Goal: Check status: Check status

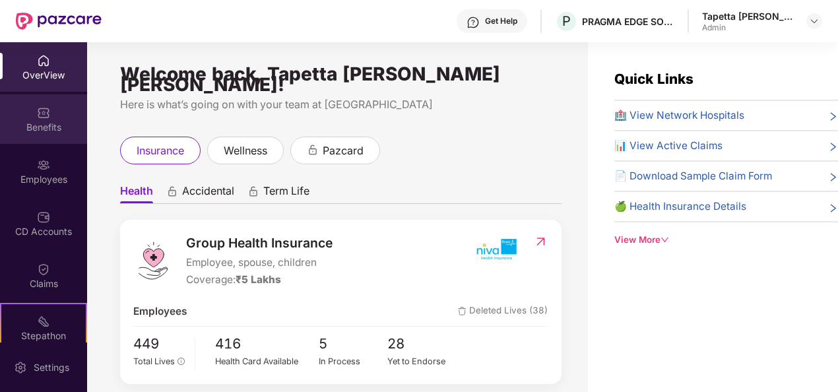
click at [43, 112] on img at bounding box center [43, 112] width 13 height 13
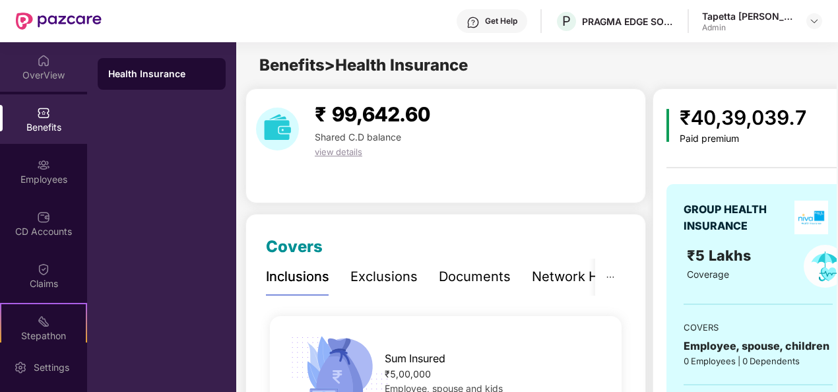
click at [41, 70] on div "OverView" at bounding box center [43, 75] width 87 height 13
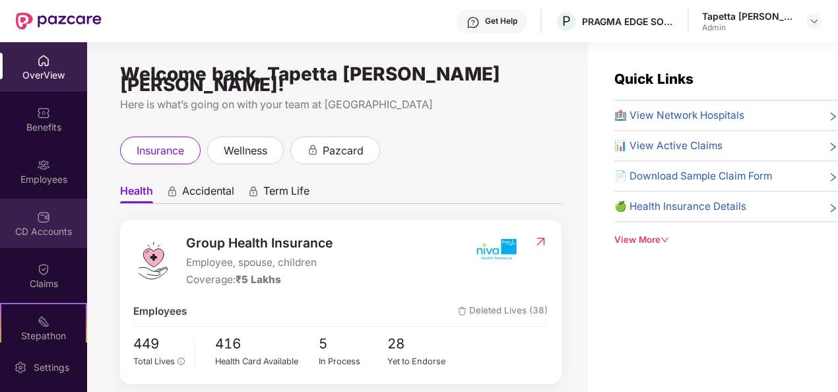
click at [49, 220] on div "CD Accounts" at bounding box center [43, 223] width 87 height 49
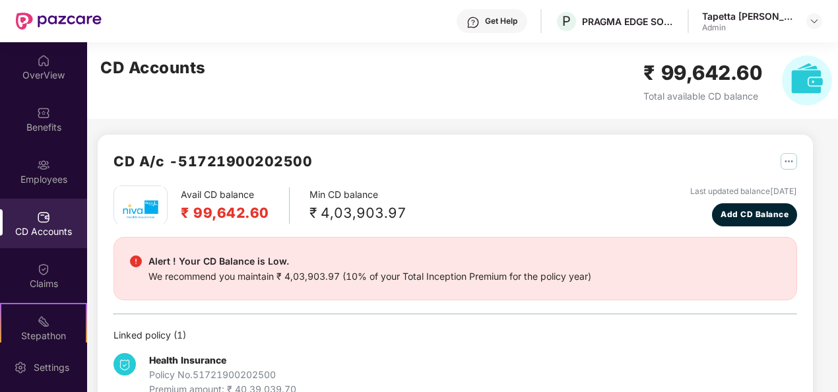
scroll to position [35, 0]
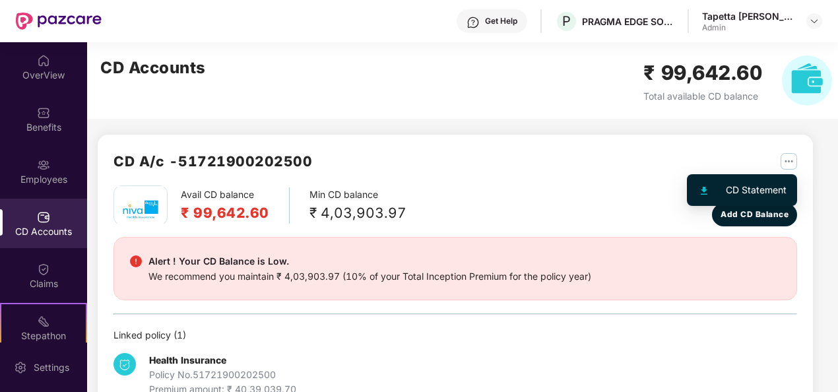
drag, startPoint x: 787, startPoint y: 158, endPoint x: 782, endPoint y: 166, distance: 9.0
click at [787, 158] on img "button" at bounding box center [788, 161] width 16 height 16
click at [760, 189] on div "CD Statement" at bounding box center [755, 190] width 61 height 15
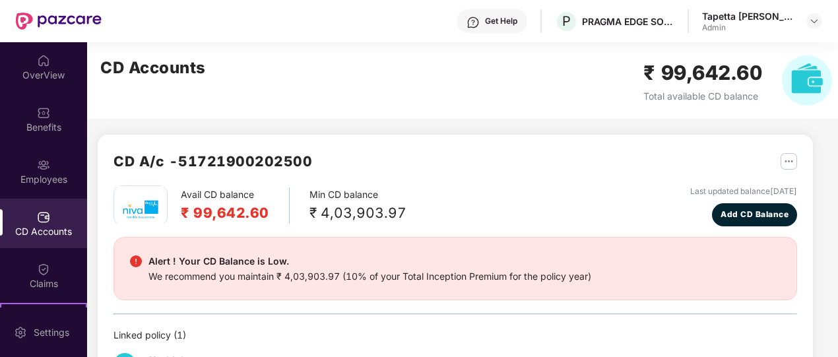
click at [784, 162] on img "button" at bounding box center [788, 161] width 16 height 16
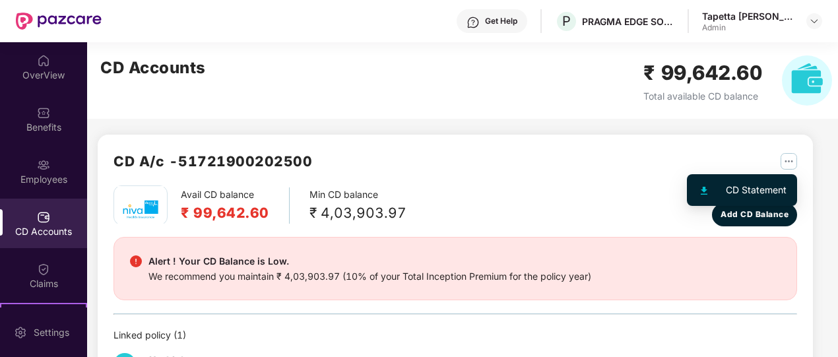
click at [747, 194] on div "CD Statement" at bounding box center [755, 190] width 61 height 15
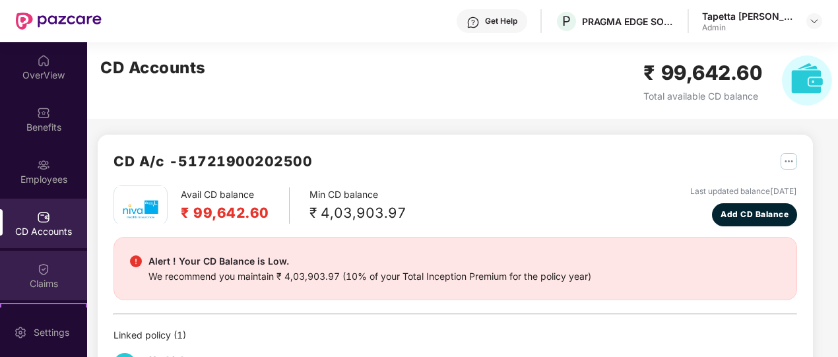
click at [59, 274] on div "Claims" at bounding box center [43, 275] width 87 height 49
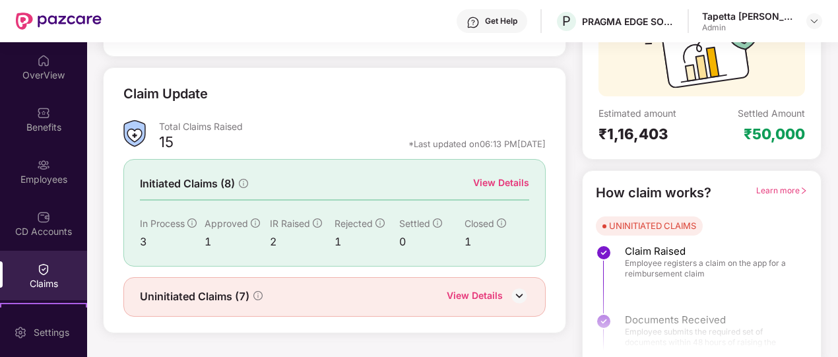
scroll to position [158, 0]
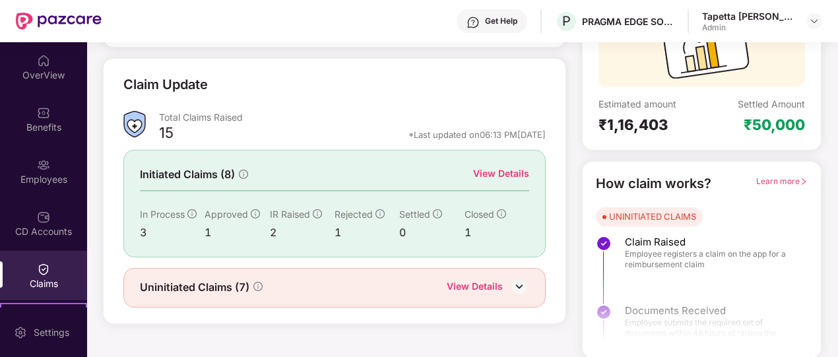
click at [488, 172] on div "View Details" at bounding box center [501, 173] width 56 height 15
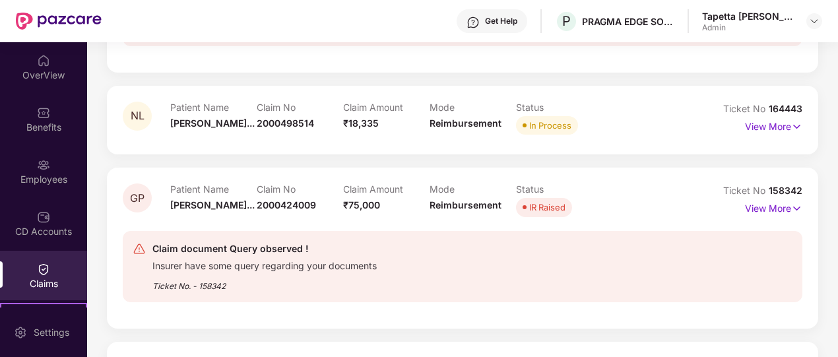
scroll to position [425, 0]
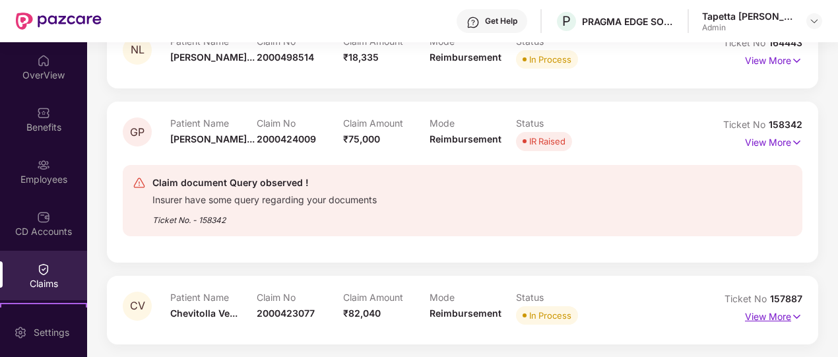
click at [765, 315] on p "View More" at bounding box center [773, 315] width 57 height 18
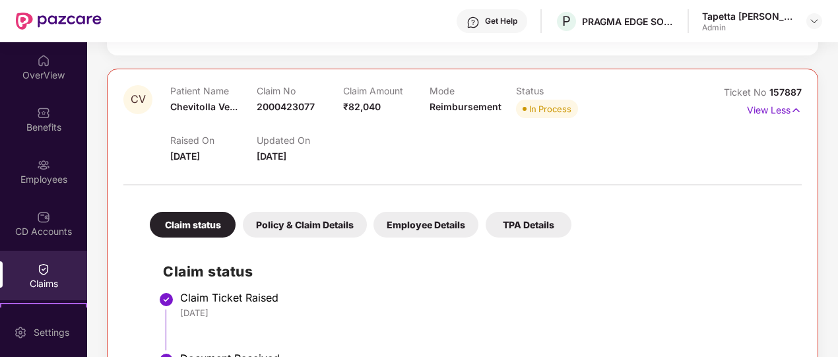
scroll to position [608, 0]
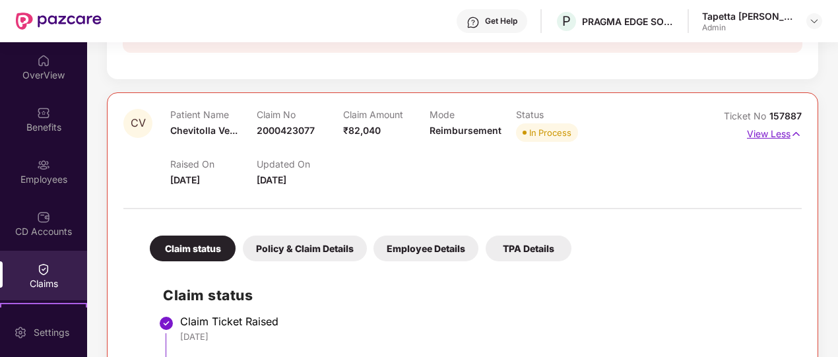
click at [765, 135] on p "View Less" at bounding box center [774, 132] width 55 height 18
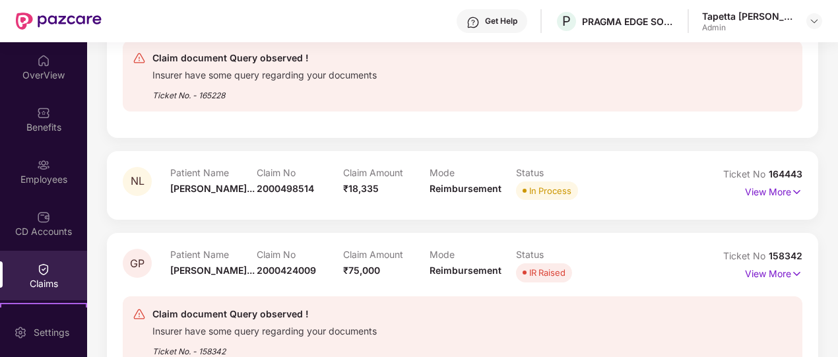
scroll to position [293, 0]
click at [752, 187] on p "View More" at bounding box center [773, 191] width 57 height 18
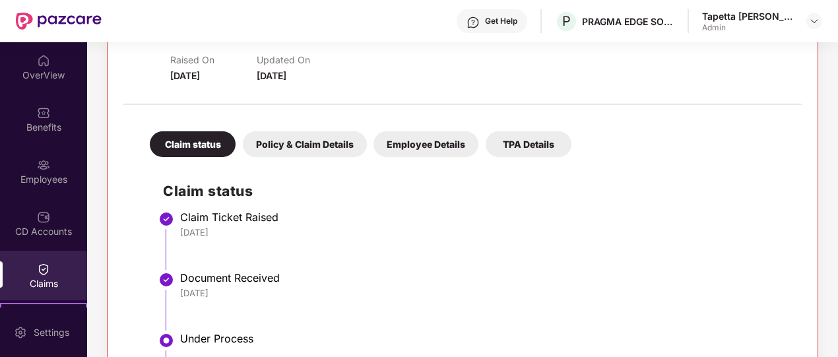
scroll to position [359, 0]
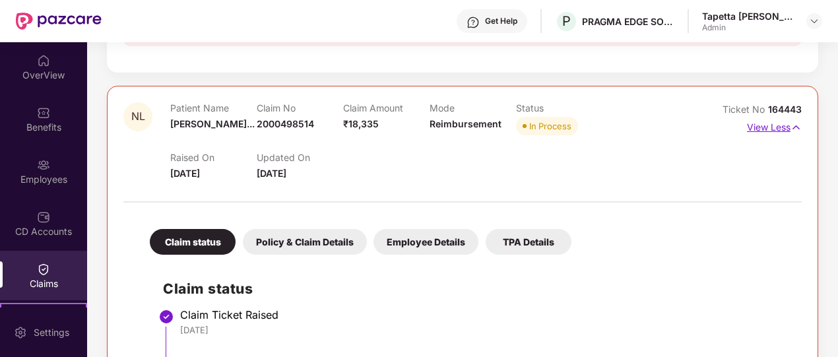
click at [793, 123] on img at bounding box center [795, 127] width 11 height 15
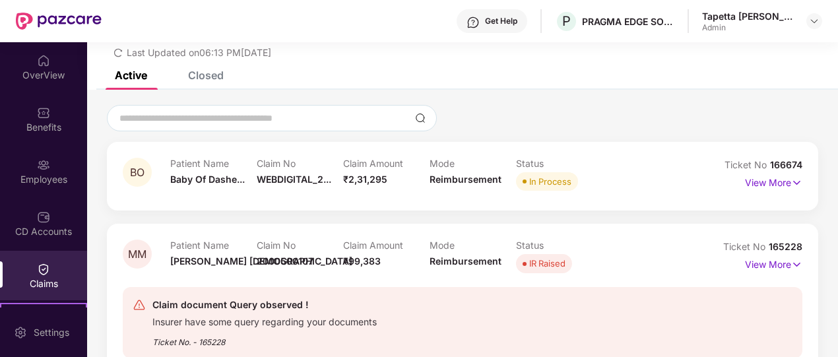
scroll to position [0, 0]
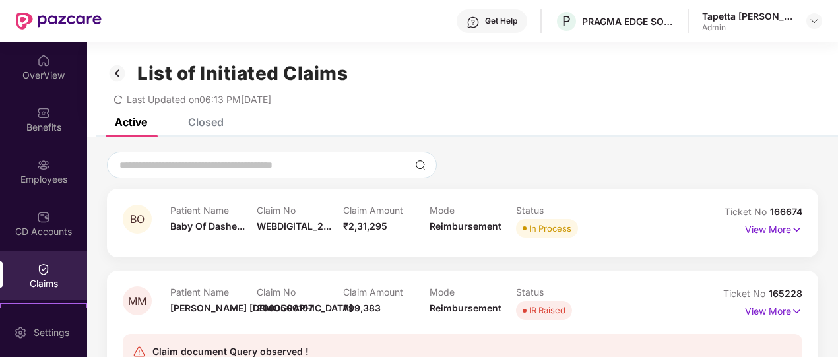
click at [776, 230] on p "View More" at bounding box center [773, 228] width 57 height 18
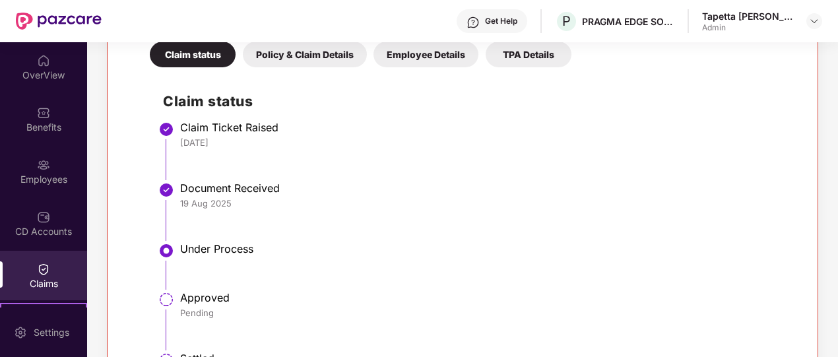
scroll to position [132, 0]
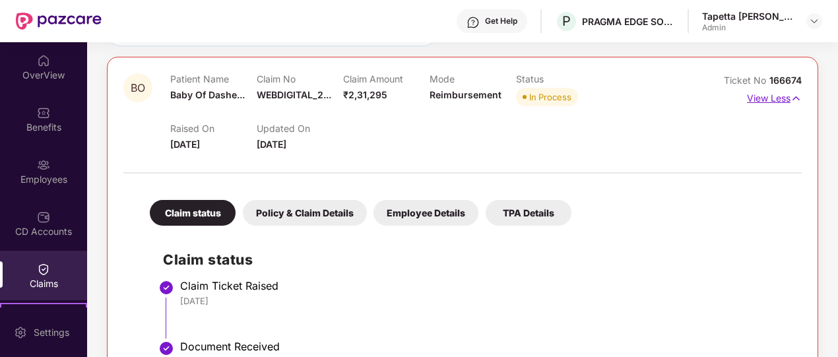
click at [774, 96] on p "View Less" at bounding box center [774, 97] width 55 height 18
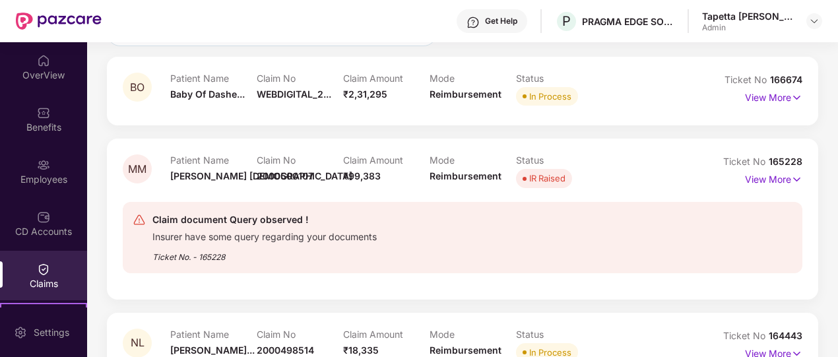
scroll to position [198, 0]
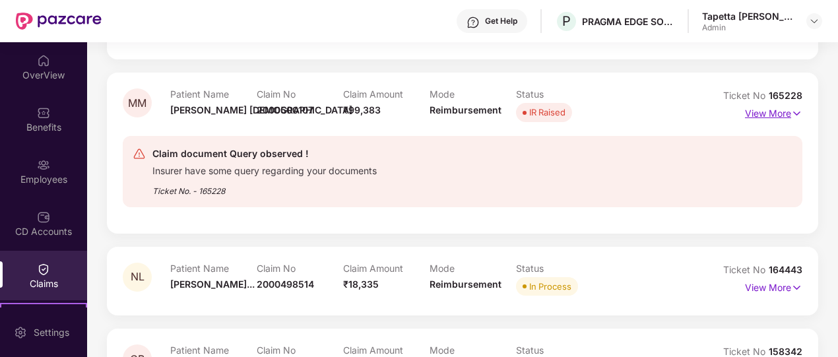
click at [769, 111] on p "View More" at bounding box center [773, 112] width 57 height 18
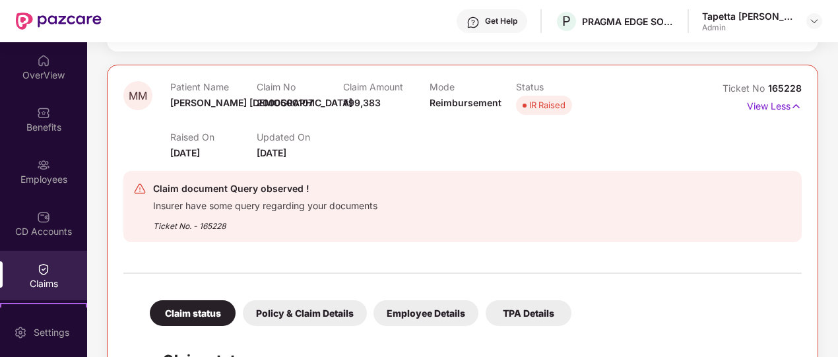
scroll to position [132, 0]
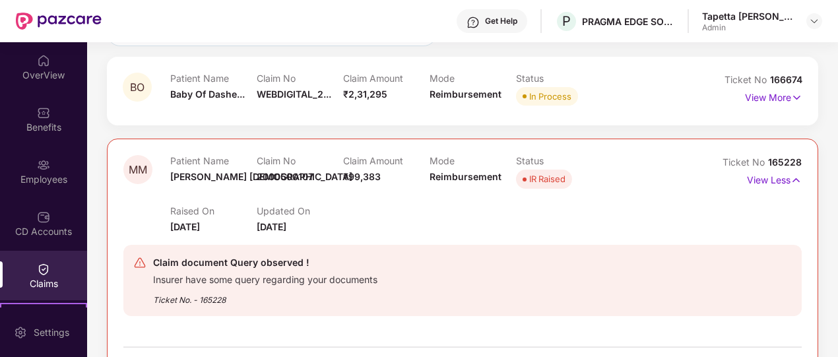
drag, startPoint x: 759, startPoint y: 200, endPoint x: 759, endPoint y: 190, distance: 9.9
click at [758, 200] on div "Ticket No 165228 View Less" at bounding box center [759, 194] width 85 height 78
click at [759, 183] on p "View Less" at bounding box center [774, 179] width 55 height 18
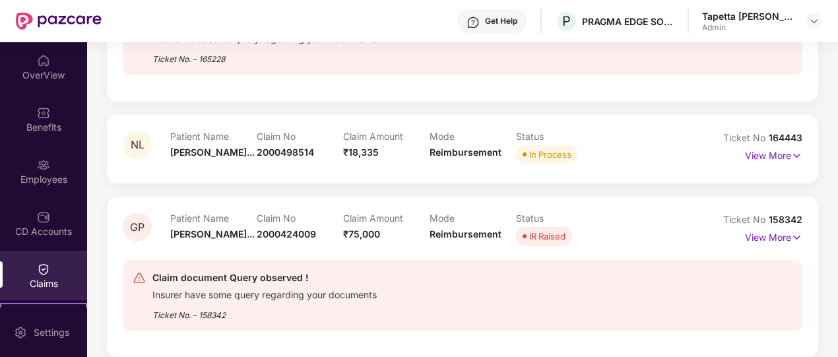
scroll to position [396, 0]
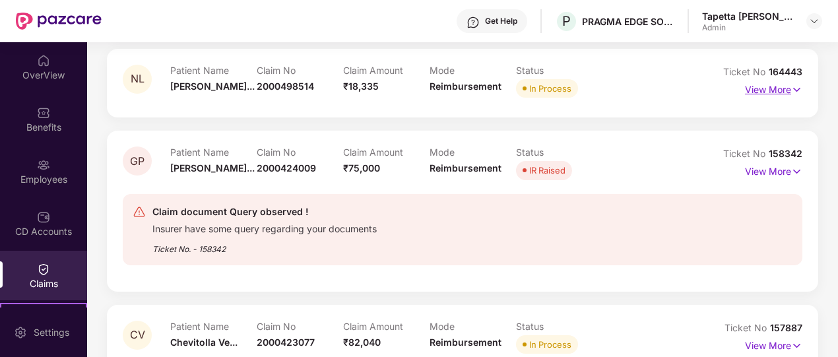
click at [765, 88] on p "View More" at bounding box center [773, 88] width 57 height 18
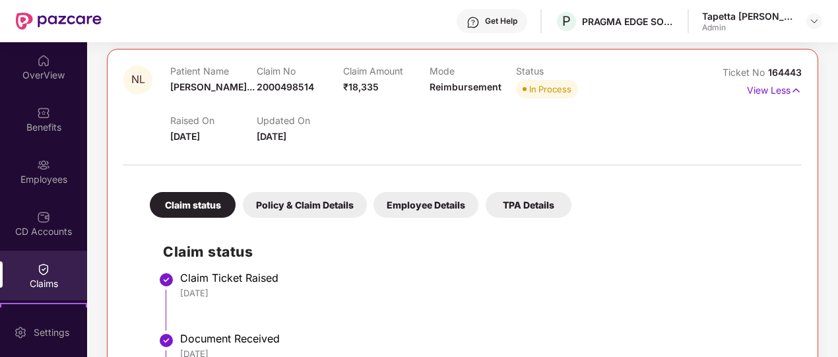
click at [758, 97] on div "View Less" at bounding box center [774, 90] width 55 height 21
click at [758, 94] on p "View Less" at bounding box center [774, 89] width 55 height 18
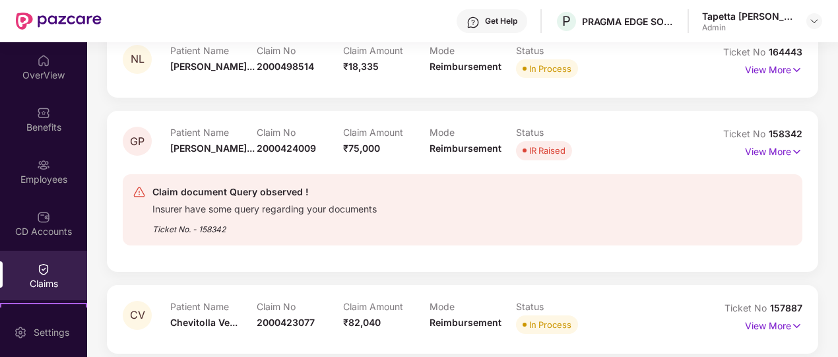
scroll to position [425, 0]
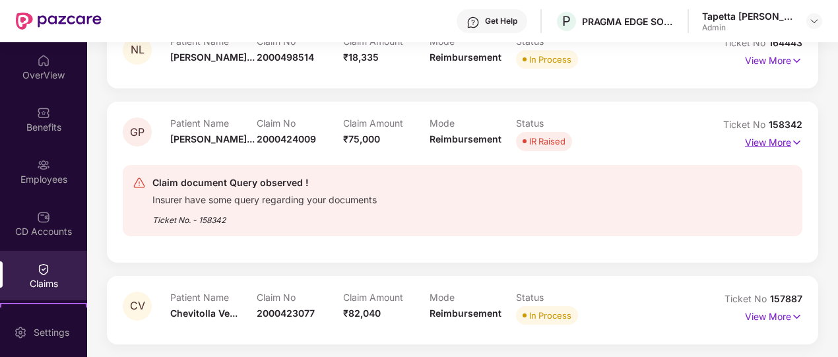
click at [774, 140] on p "View More" at bounding box center [773, 141] width 57 height 18
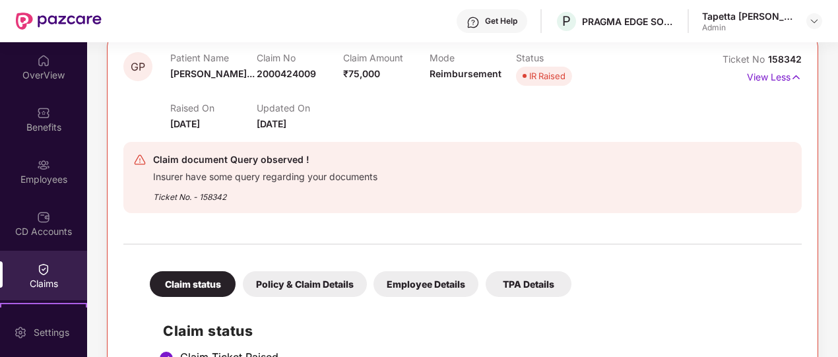
scroll to position [417, 0]
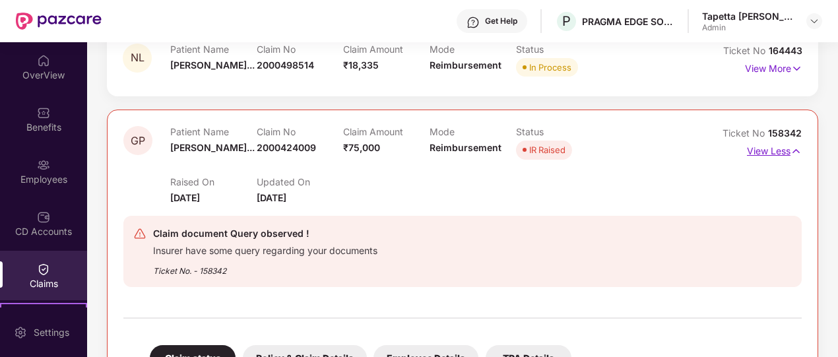
click at [788, 150] on p "View Less" at bounding box center [774, 149] width 55 height 18
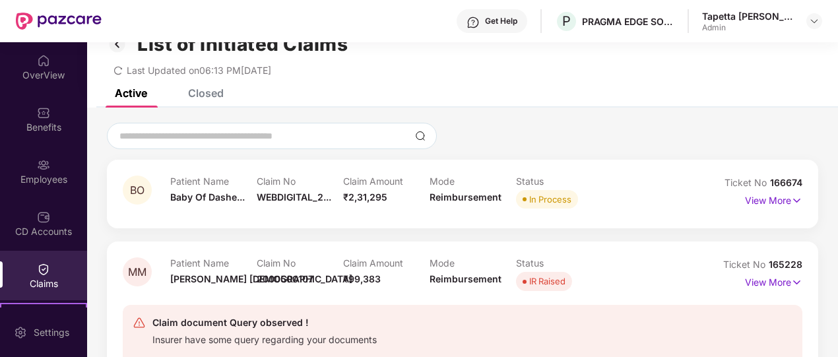
scroll to position [0, 0]
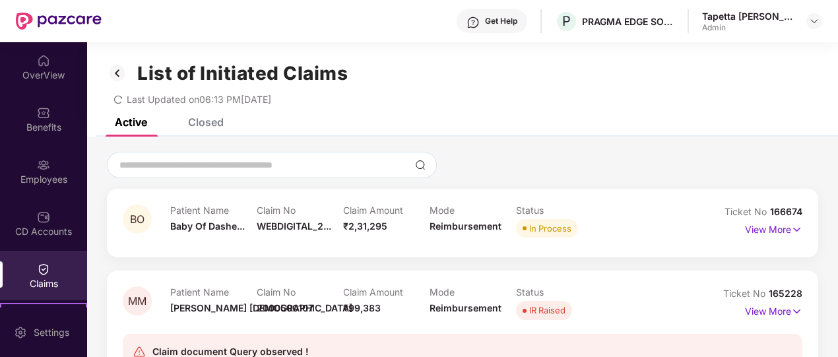
click at [197, 122] on div "Closed" at bounding box center [206, 121] width 36 height 13
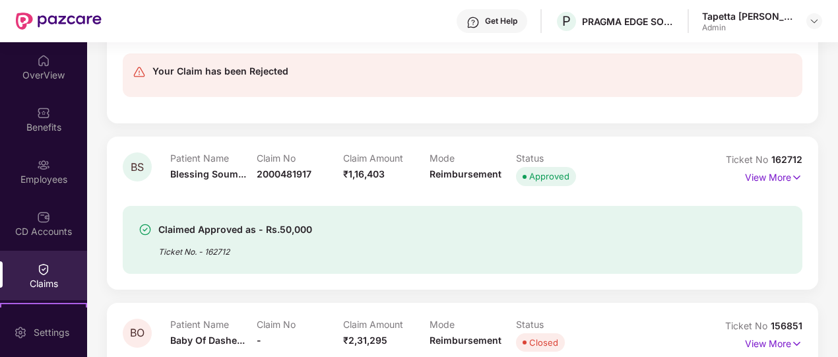
scroll to position [226, 0]
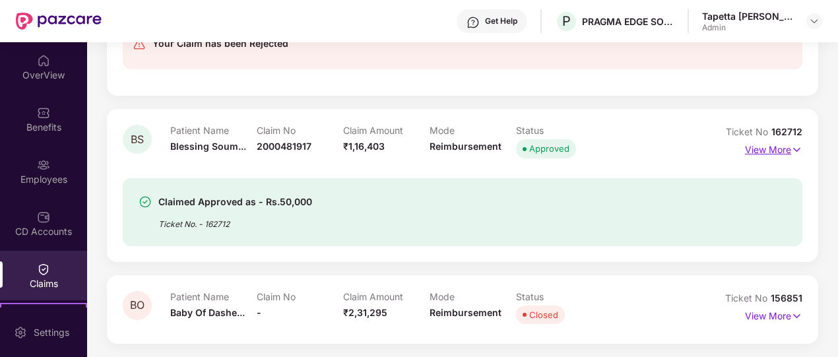
click at [787, 152] on p "View More" at bounding box center [773, 148] width 57 height 18
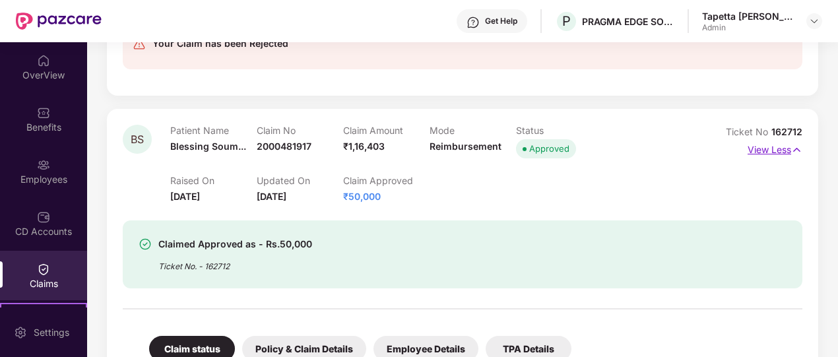
click at [773, 152] on p "View Less" at bounding box center [774, 148] width 55 height 18
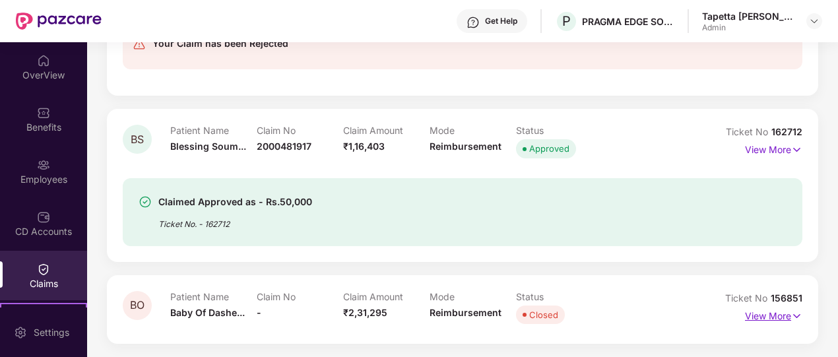
click at [785, 317] on p "View More" at bounding box center [773, 314] width 57 height 18
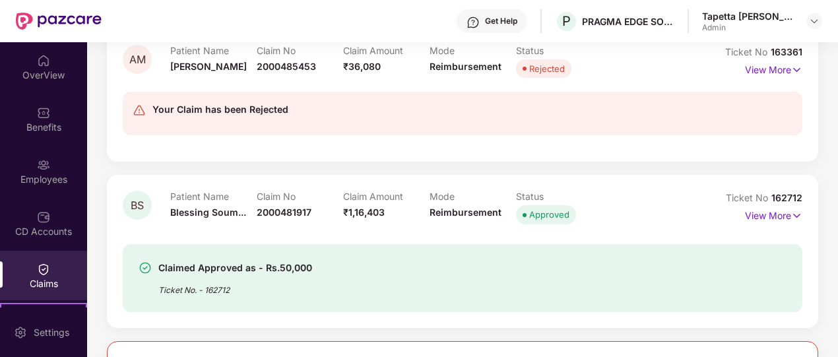
scroll to position [357, 0]
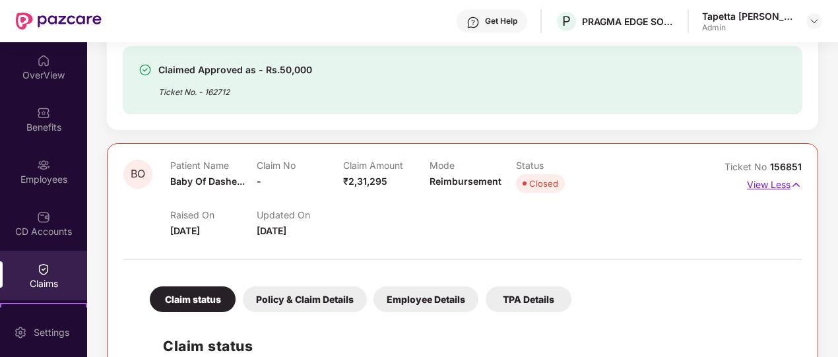
click at [783, 186] on p "View Less" at bounding box center [774, 183] width 55 height 18
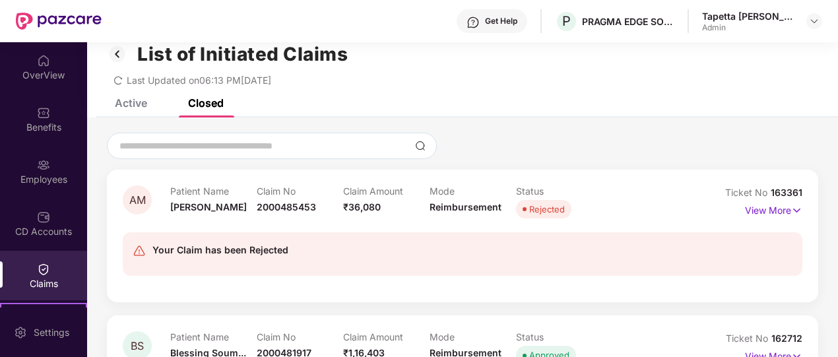
scroll to position [0, 0]
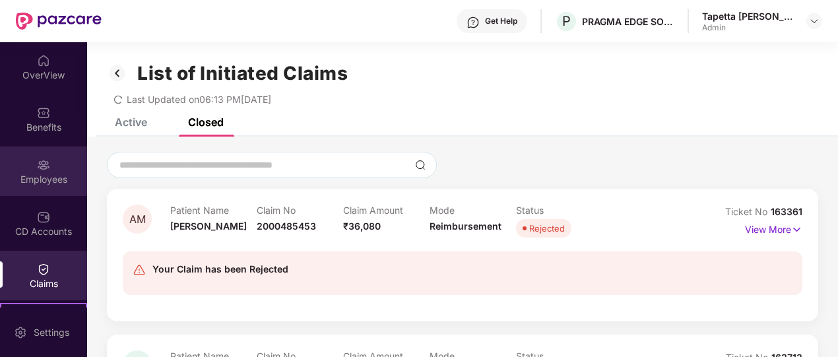
click at [37, 188] on div "Employees" at bounding box center [43, 170] width 87 height 49
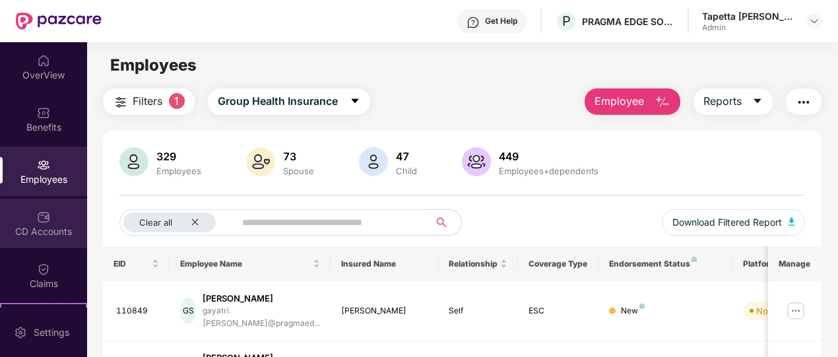
click at [26, 214] on div "CD Accounts" at bounding box center [43, 223] width 87 height 49
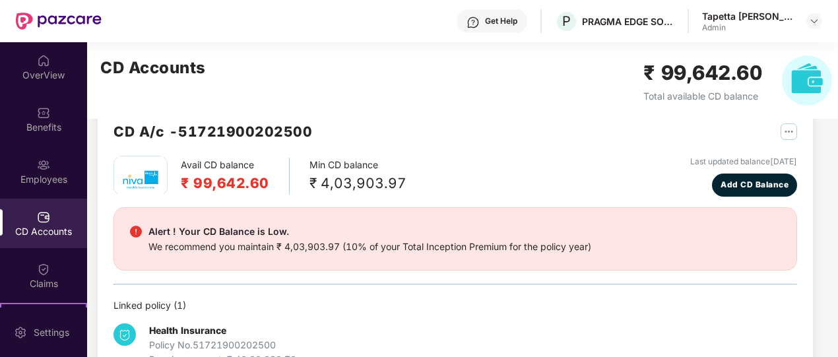
scroll to position [4, 0]
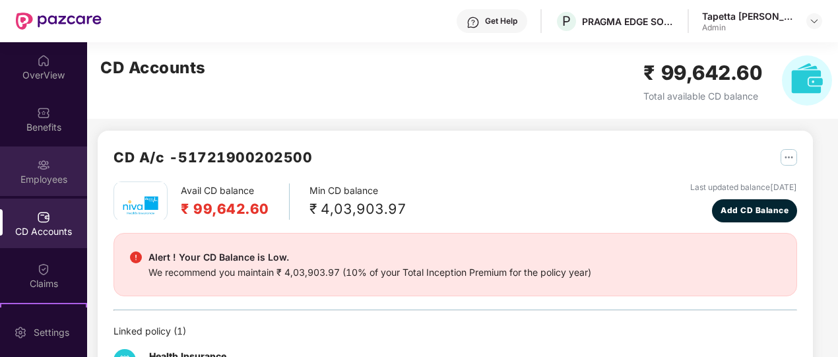
click at [26, 167] on div "Employees" at bounding box center [43, 170] width 87 height 49
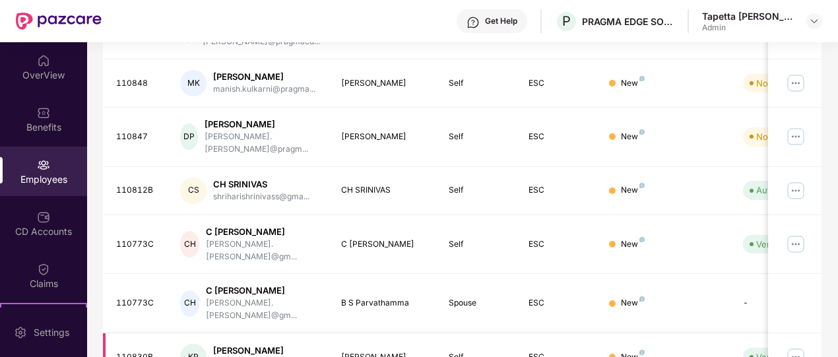
scroll to position [450, 0]
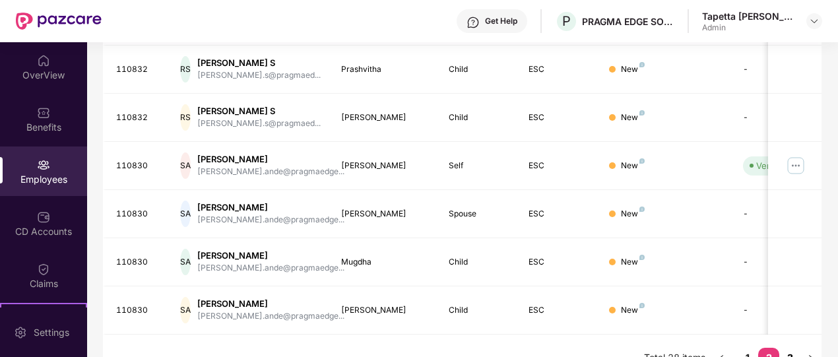
click at [797, 348] on link "3" at bounding box center [789, 358] width 21 height 20
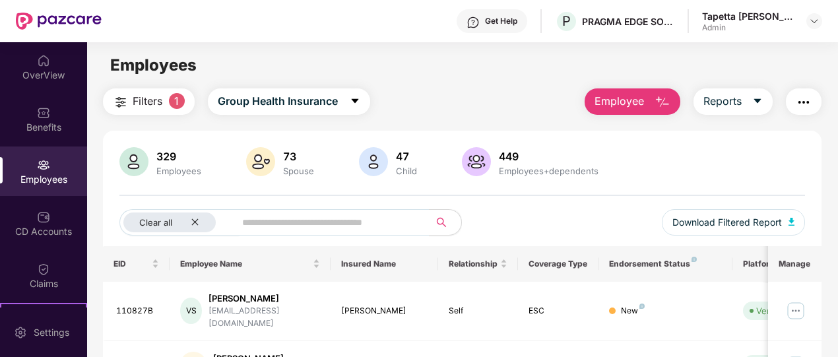
scroll to position [377, 0]
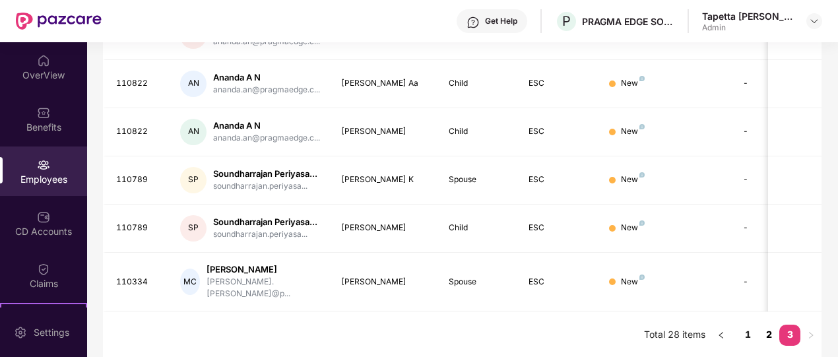
click at [765, 332] on link "2" at bounding box center [768, 334] width 21 height 20
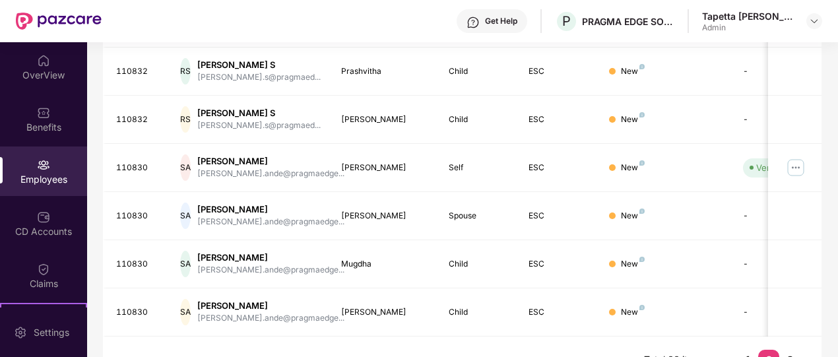
scroll to position [450, 0]
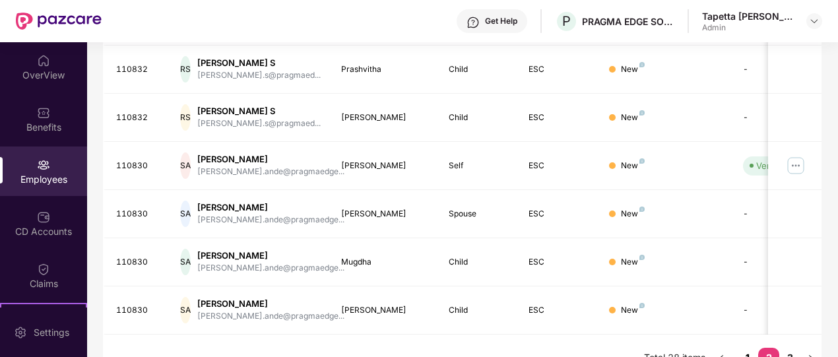
click at [748, 348] on link "1" at bounding box center [747, 358] width 21 height 20
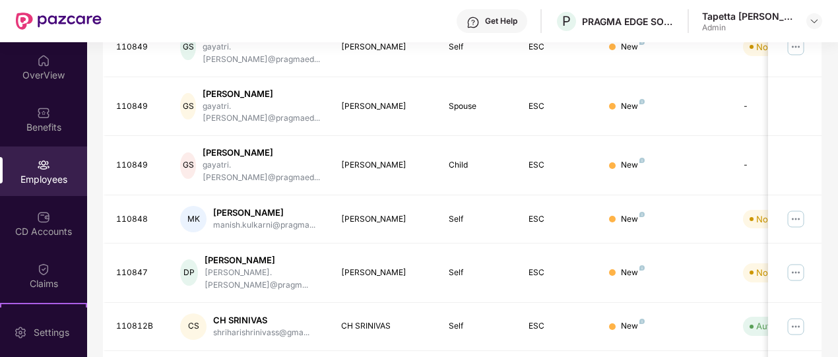
scroll to position [66, 0]
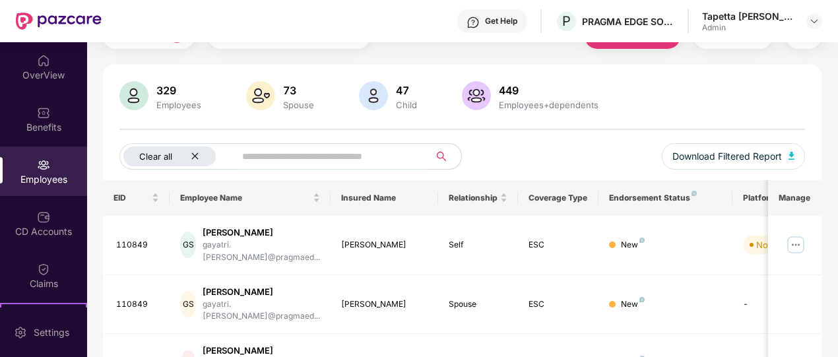
click at [195, 155] on icon "close" at bounding box center [195, 156] width 9 height 9
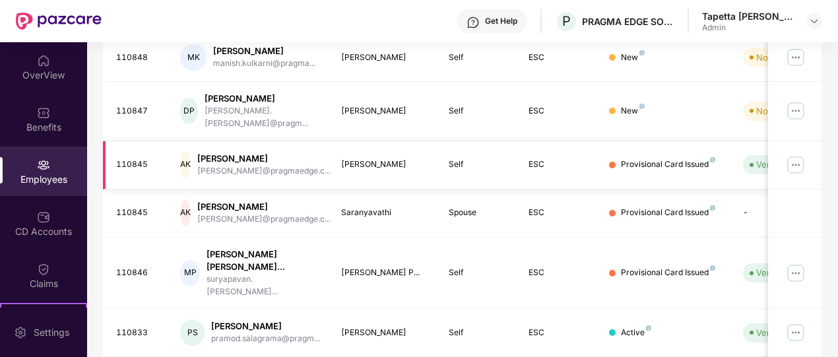
scroll to position [450, 0]
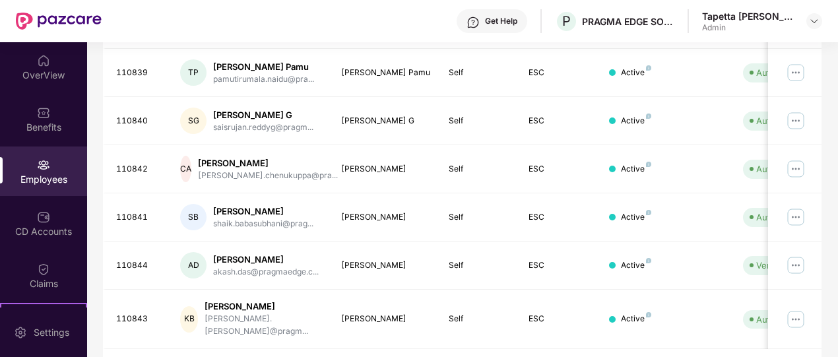
scroll to position [462, 0]
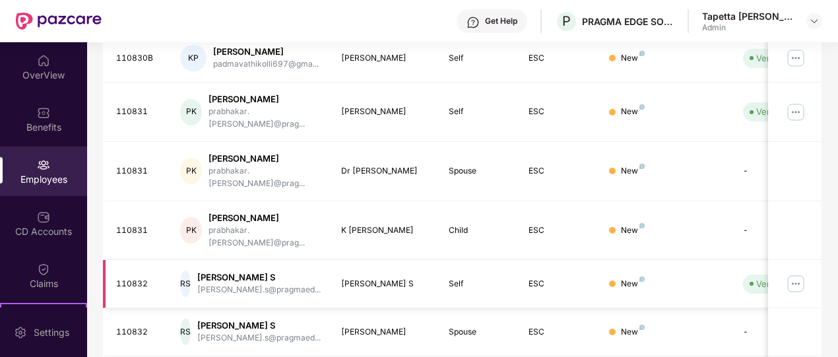
scroll to position [385, 0]
